Goal: Find specific page/section: Find specific page/section

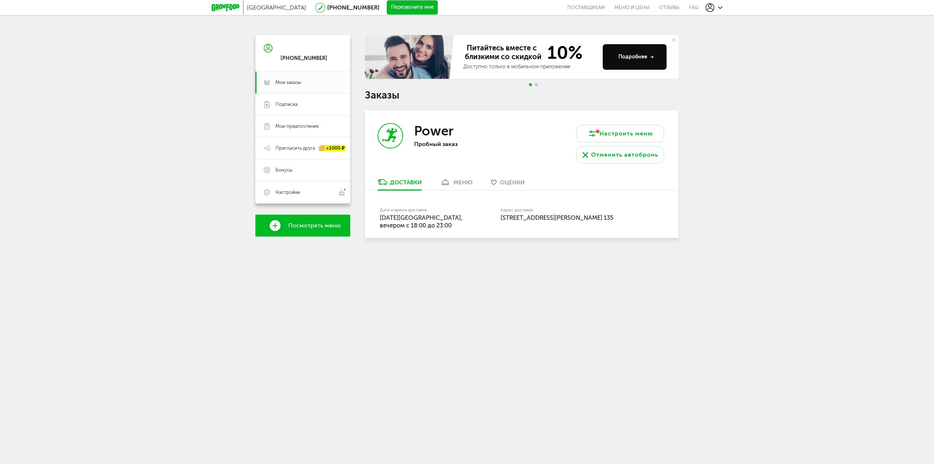
click at [454, 183] on div "меню" at bounding box center [462, 182] width 19 height 7
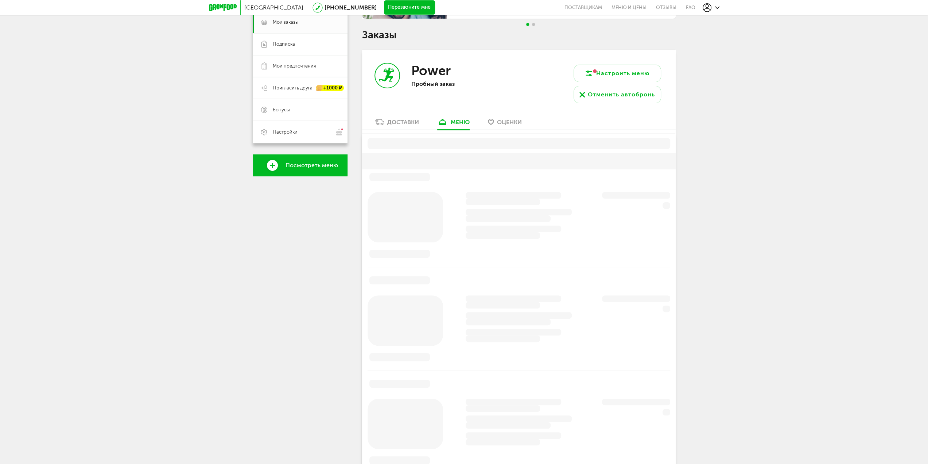
scroll to position [92, 0]
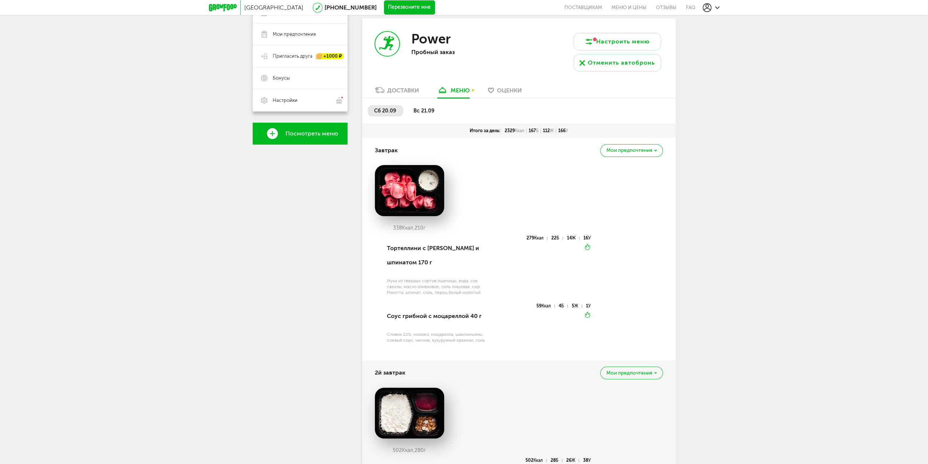
click at [498, 90] on span "Оценки" at bounding box center [509, 90] width 25 height 7
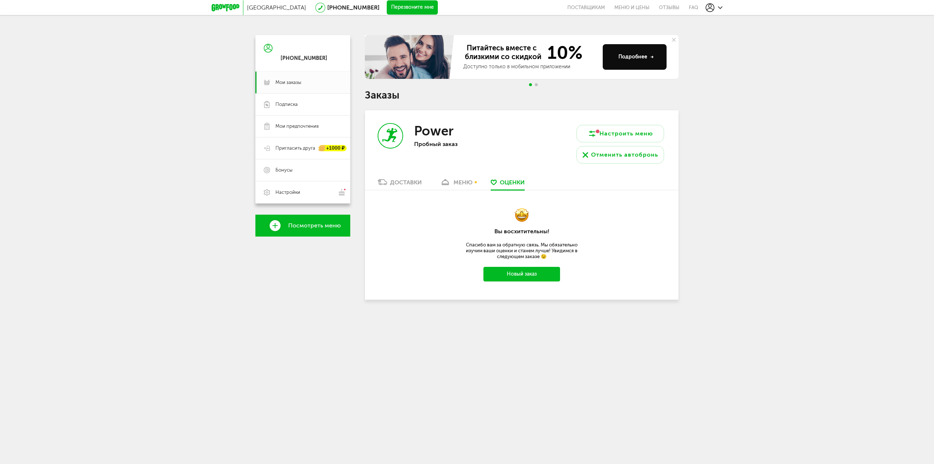
click at [456, 184] on div "меню" at bounding box center [462, 182] width 19 height 7
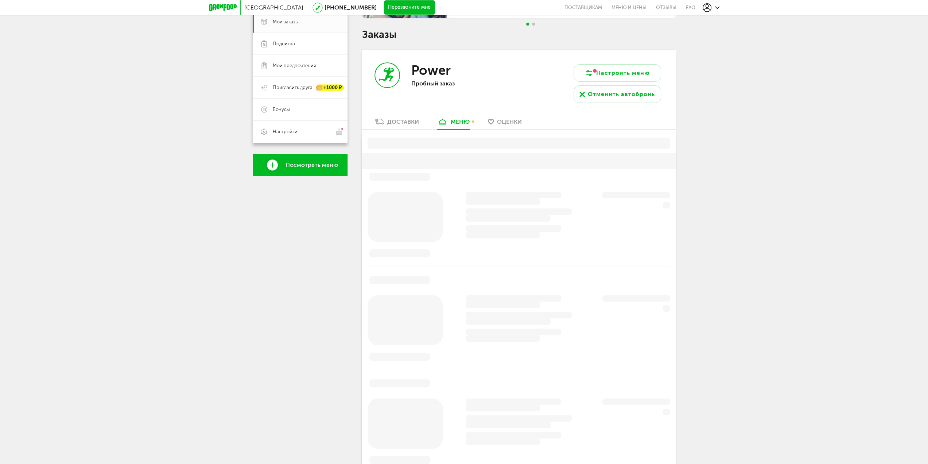
scroll to position [92, 0]
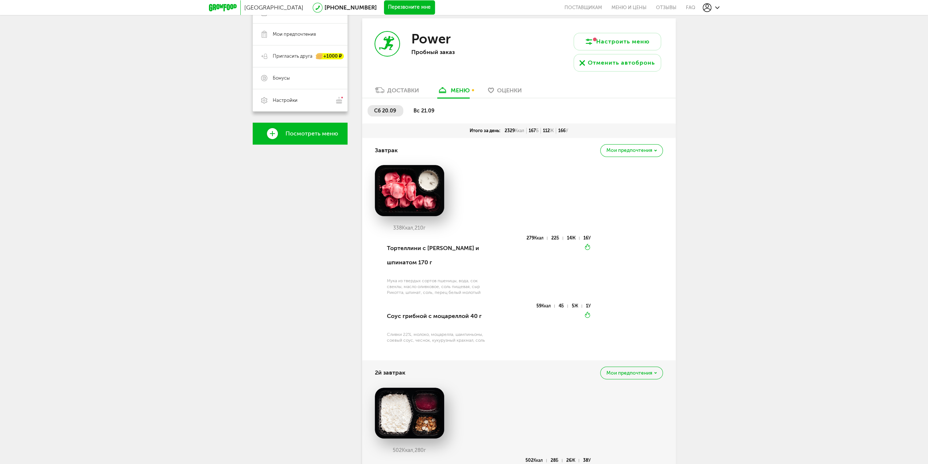
click at [417, 107] on li "вс 21.09" at bounding box center [424, 110] width 35 height 11
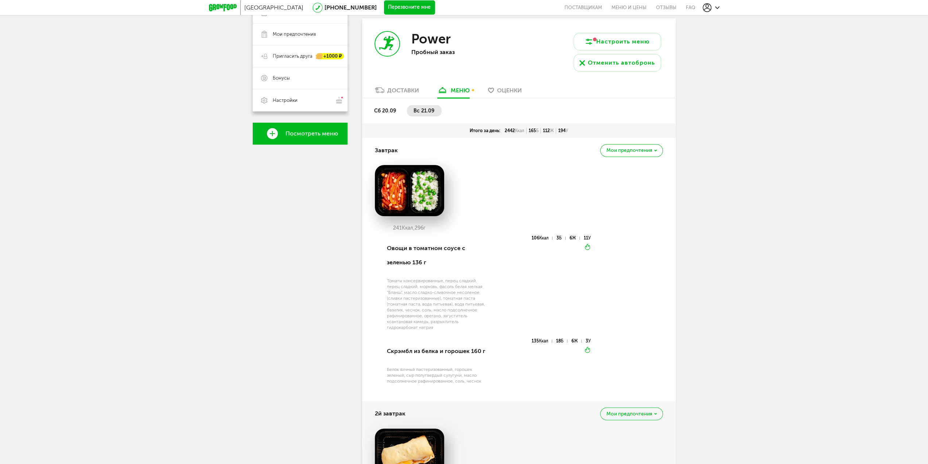
click at [387, 108] on span "сб 20.09" at bounding box center [385, 111] width 22 height 6
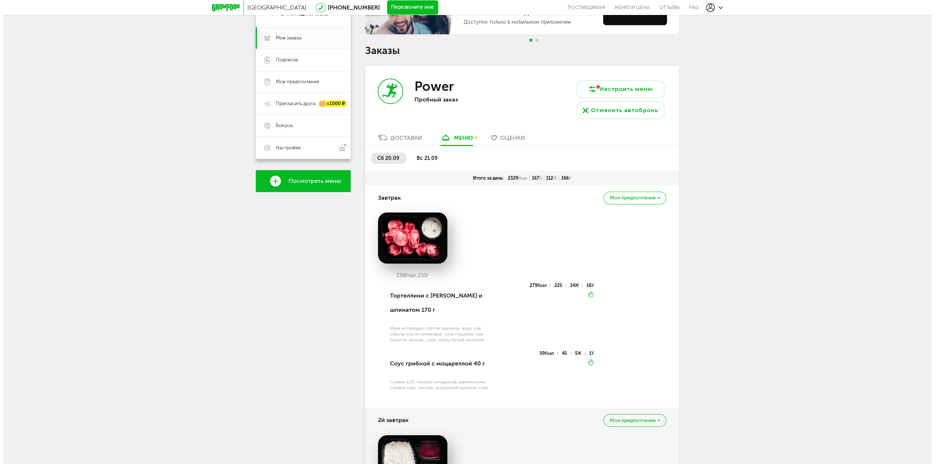
scroll to position [0, 0]
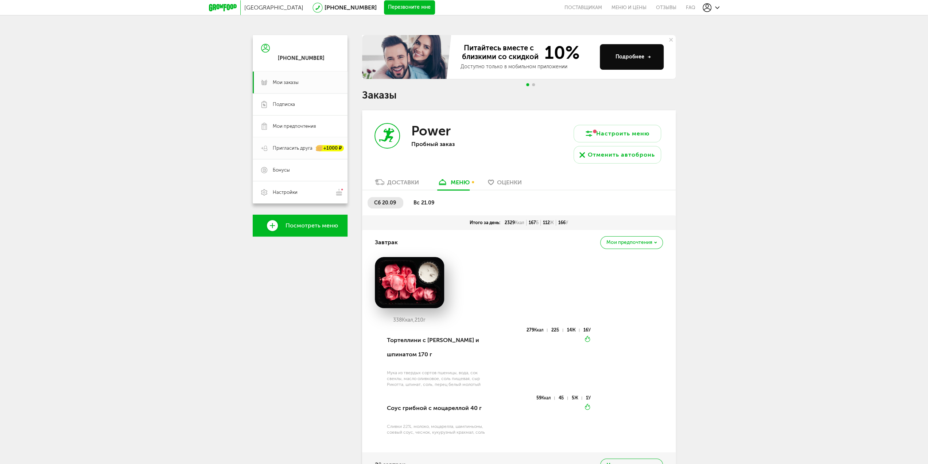
click at [300, 142] on link "Пригласить друга +1000 ₽" at bounding box center [300, 148] width 95 height 22
